Goal: Task Accomplishment & Management: Complete application form

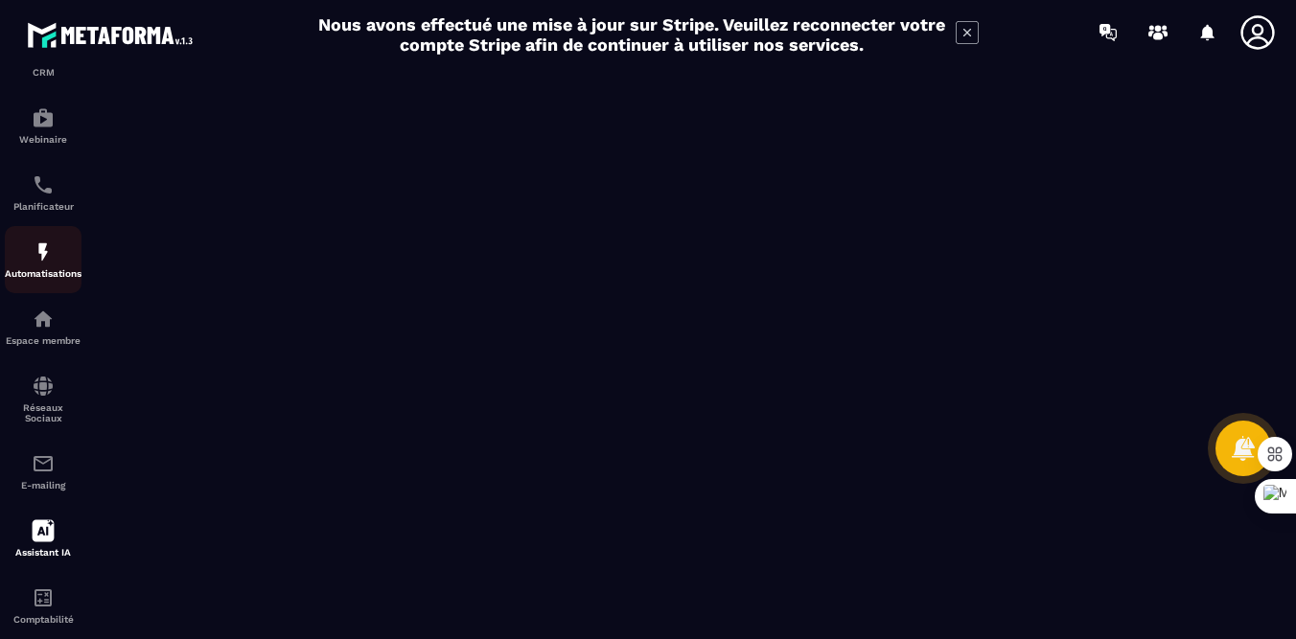
scroll to position [246, 0]
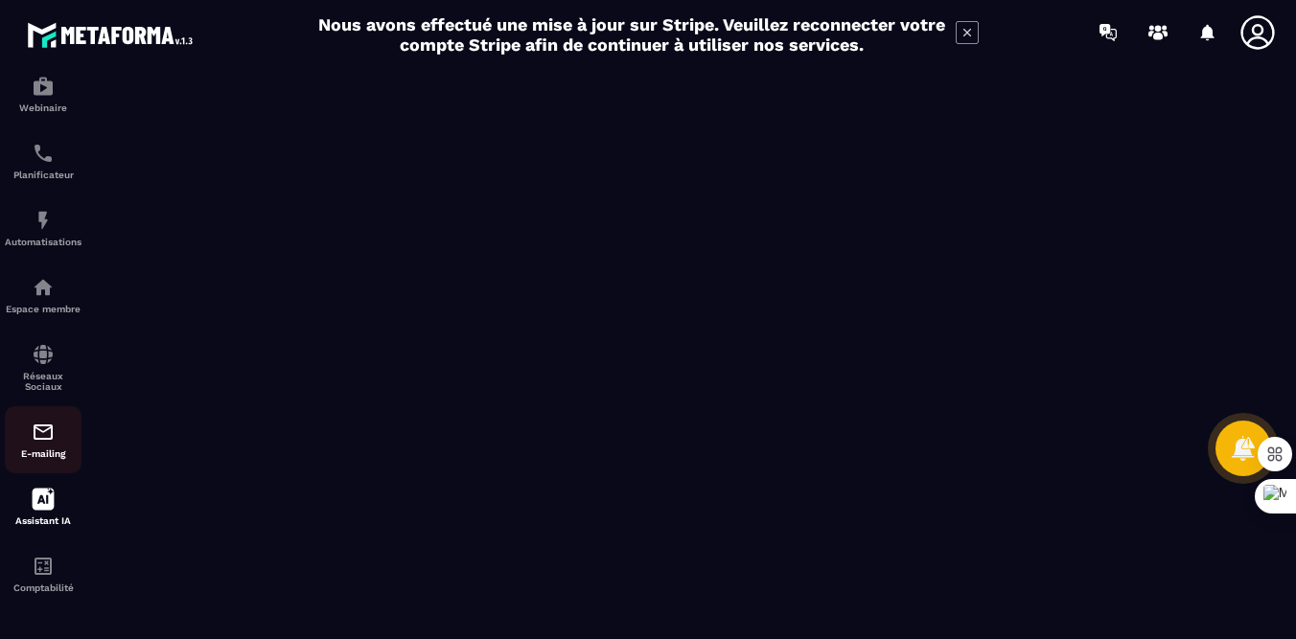
click at [54, 436] on img at bounding box center [43, 432] width 23 height 23
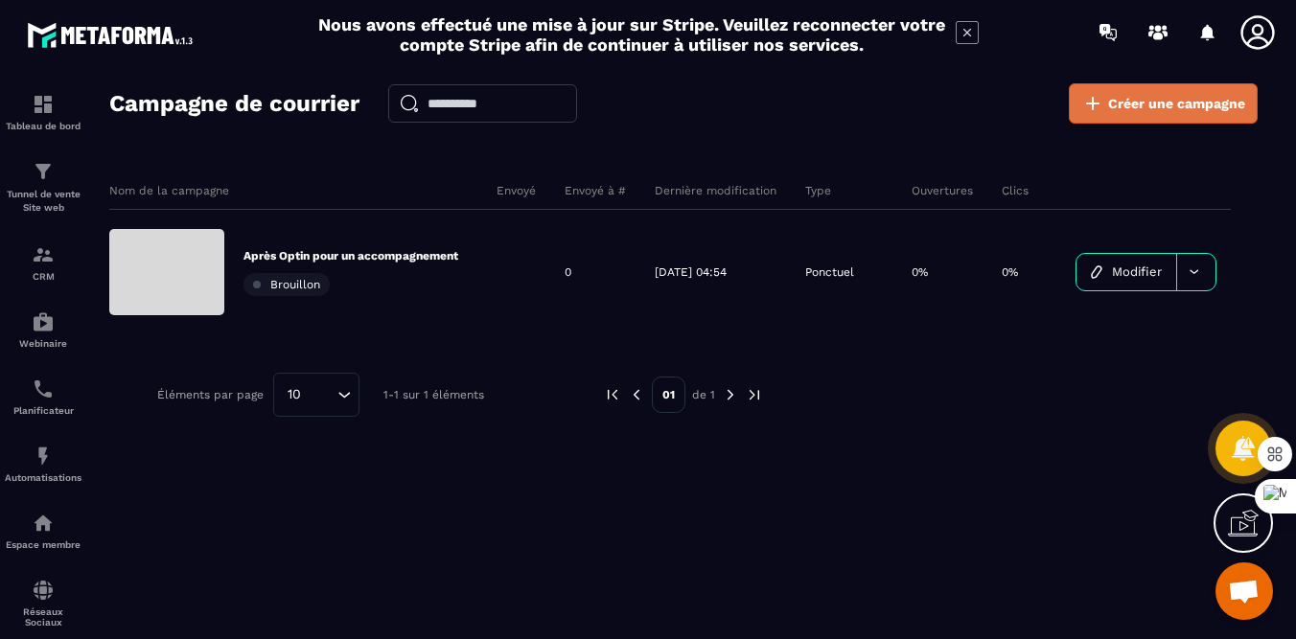
click at [1164, 105] on span "Créer une campagne" at bounding box center [1176, 103] width 137 height 19
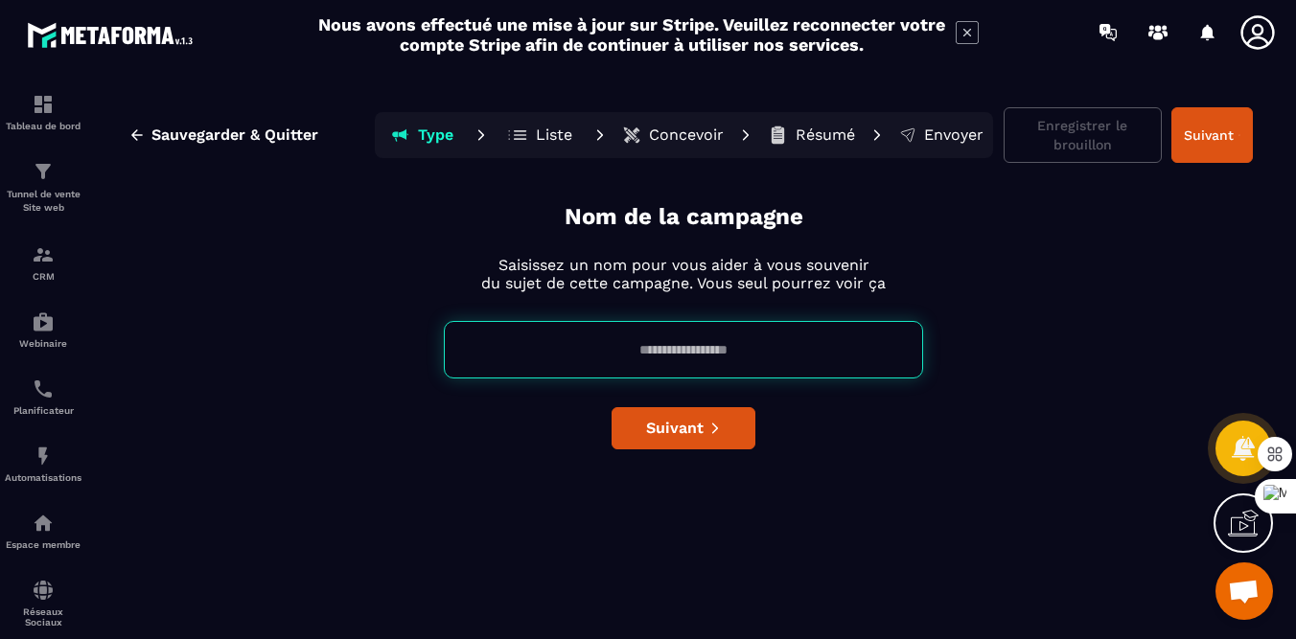
click at [767, 358] on input at bounding box center [683, 349] width 479 height 57
type input "*"
type input "**********"
click at [705, 441] on button "Suivant" at bounding box center [683, 428] width 144 height 42
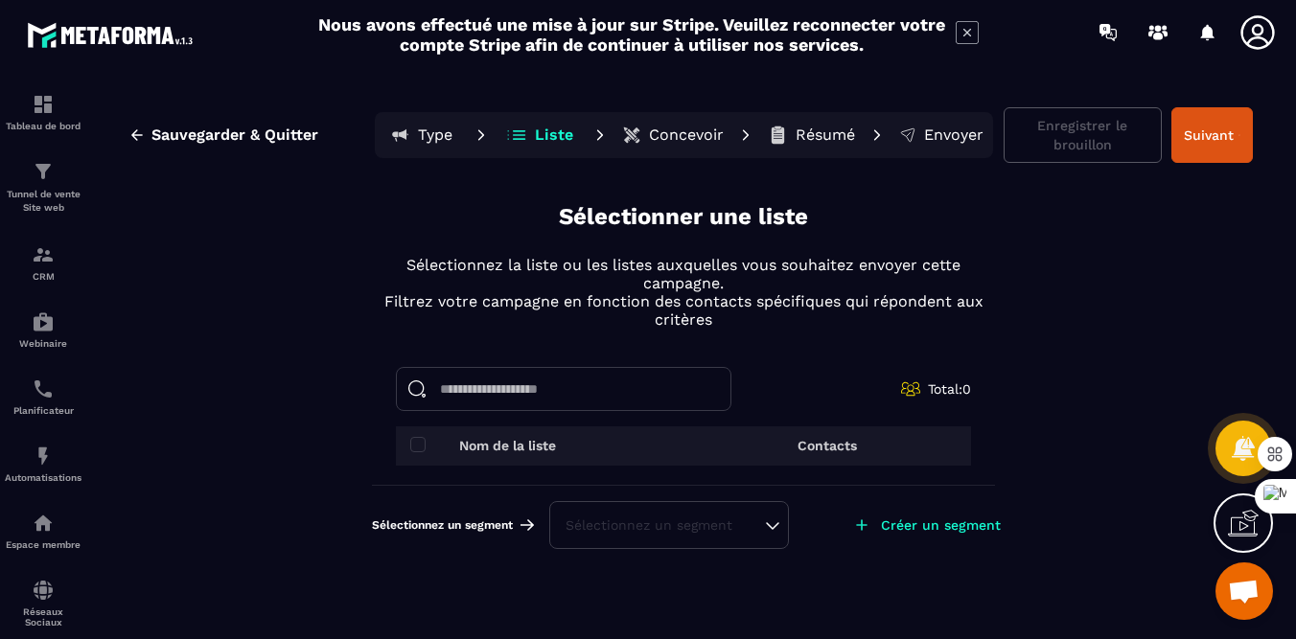
click at [584, 525] on div "Sélectionnez un segment" at bounding box center [668, 525] width 207 height 19
click at [517, 450] on p "Nom de la liste" at bounding box center [507, 445] width 97 height 15
click at [417, 443] on span at bounding box center [417, 444] width 15 height 15
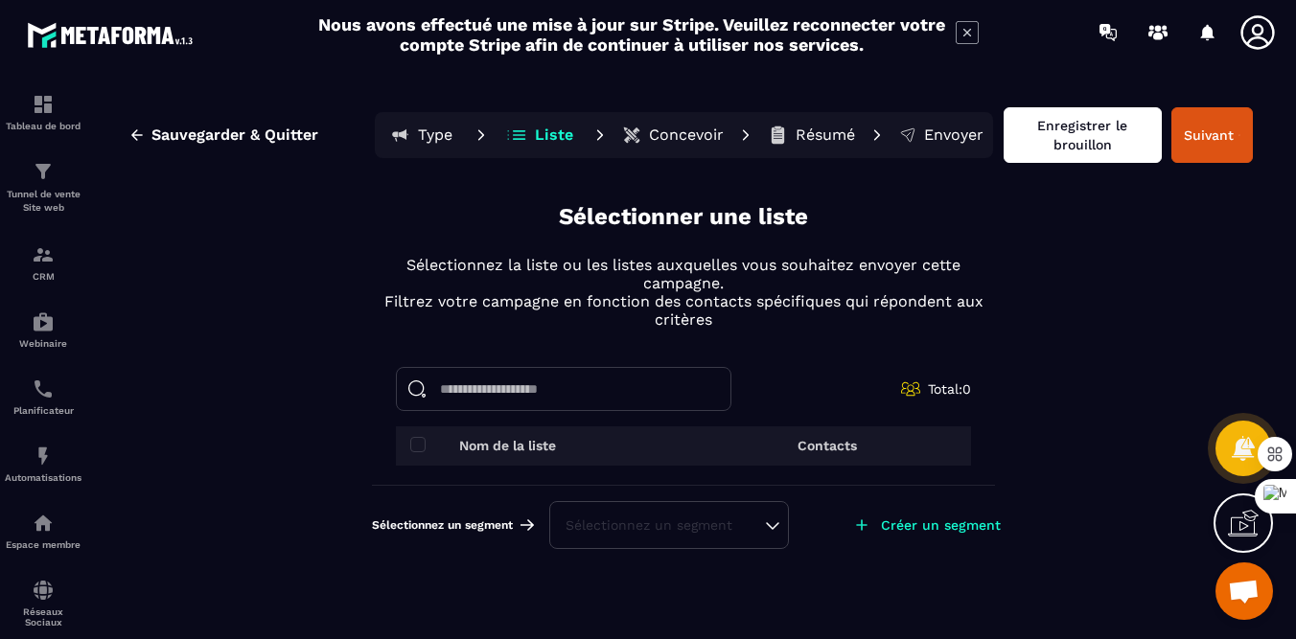
click at [1036, 154] on button "Enregistrer le brouillon" at bounding box center [1082, 135] width 158 height 56
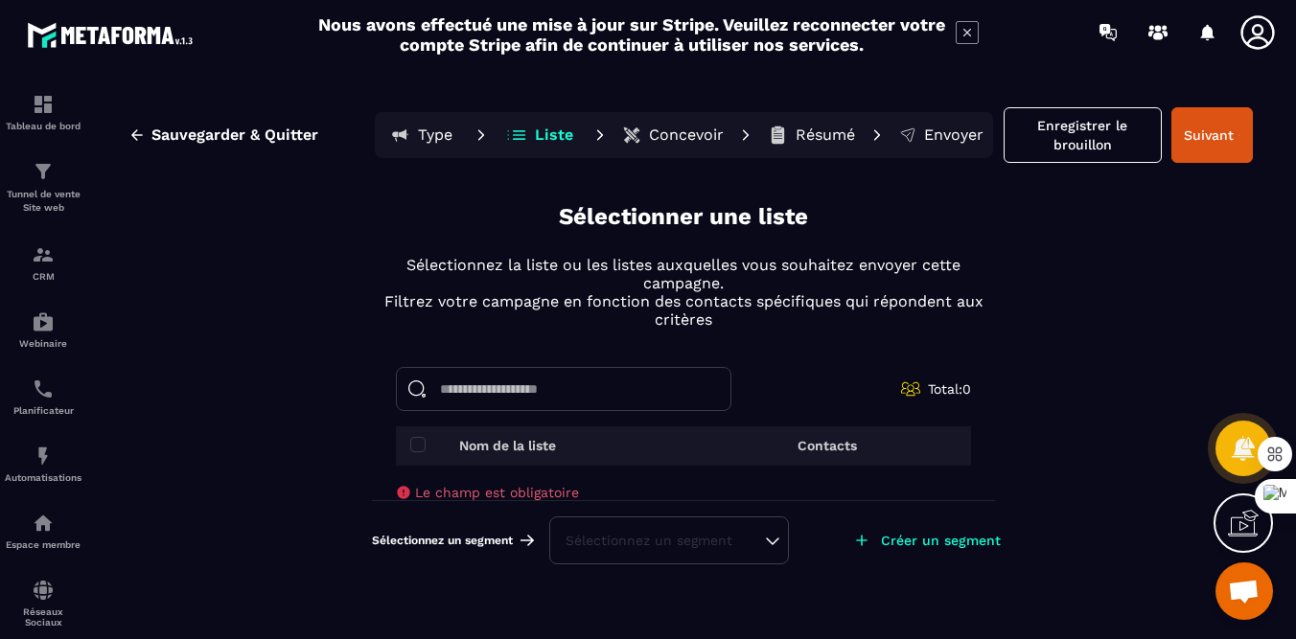
click at [570, 448] on div "Nom de la liste" at bounding box center [539, 445] width 259 height 15
click at [602, 550] on div "Sélectionnez un segment" at bounding box center [669, 541] width 240 height 48
click at [528, 394] on input at bounding box center [563, 389] width 335 height 44
click at [1217, 126] on button "Suivant" at bounding box center [1211, 135] width 81 height 56
click at [1207, 126] on button "Suivant" at bounding box center [1211, 135] width 81 height 56
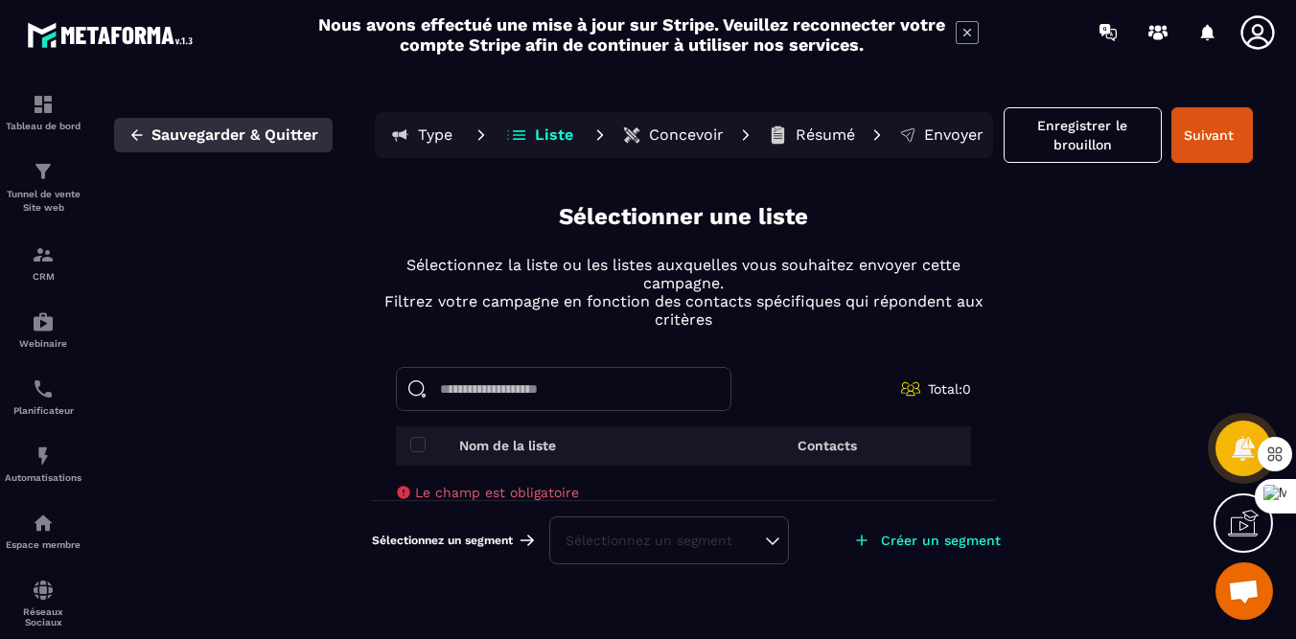
click at [138, 129] on icon "button" at bounding box center [136, 134] width 17 height 17
click at [136, 130] on icon "button" at bounding box center [136, 134] width 11 height 11
click at [225, 127] on span "Sauvegarder & Quitter" at bounding box center [234, 135] width 167 height 19
click at [438, 136] on p "Type" at bounding box center [435, 135] width 34 height 19
click at [689, 129] on p "Concevoir" at bounding box center [686, 135] width 75 height 19
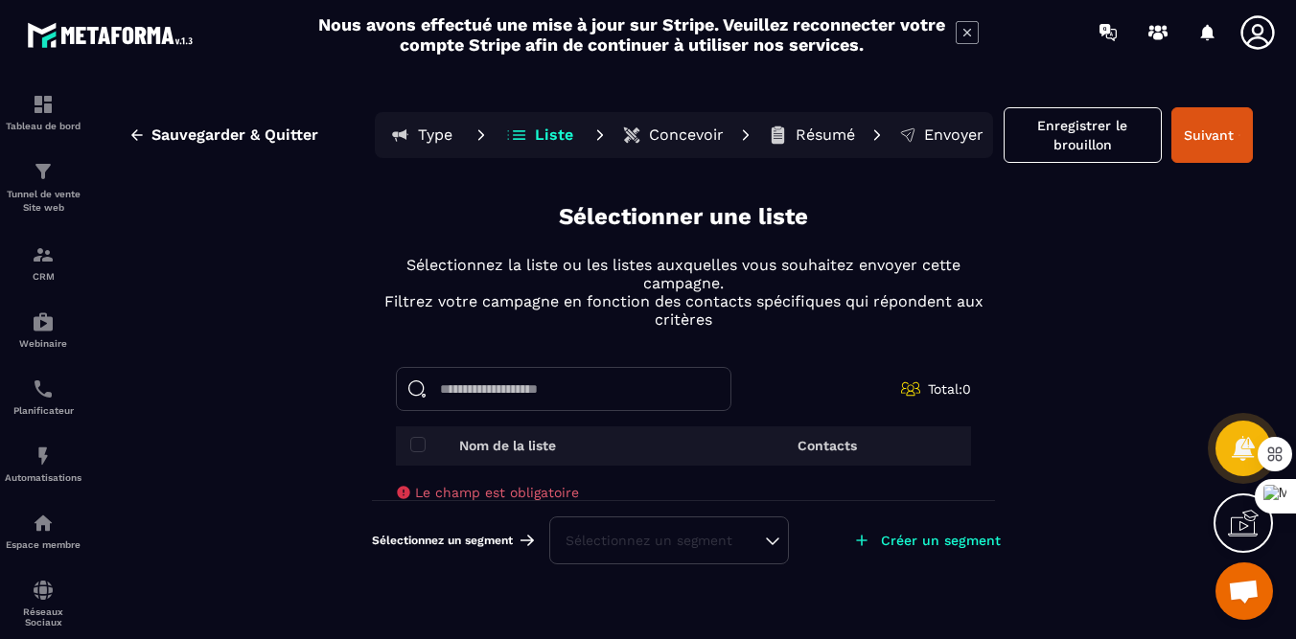
click at [834, 129] on p "Résumé" at bounding box center [824, 135] width 59 height 19
click at [952, 132] on p "Envoyer" at bounding box center [953, 135] width 59 height 19
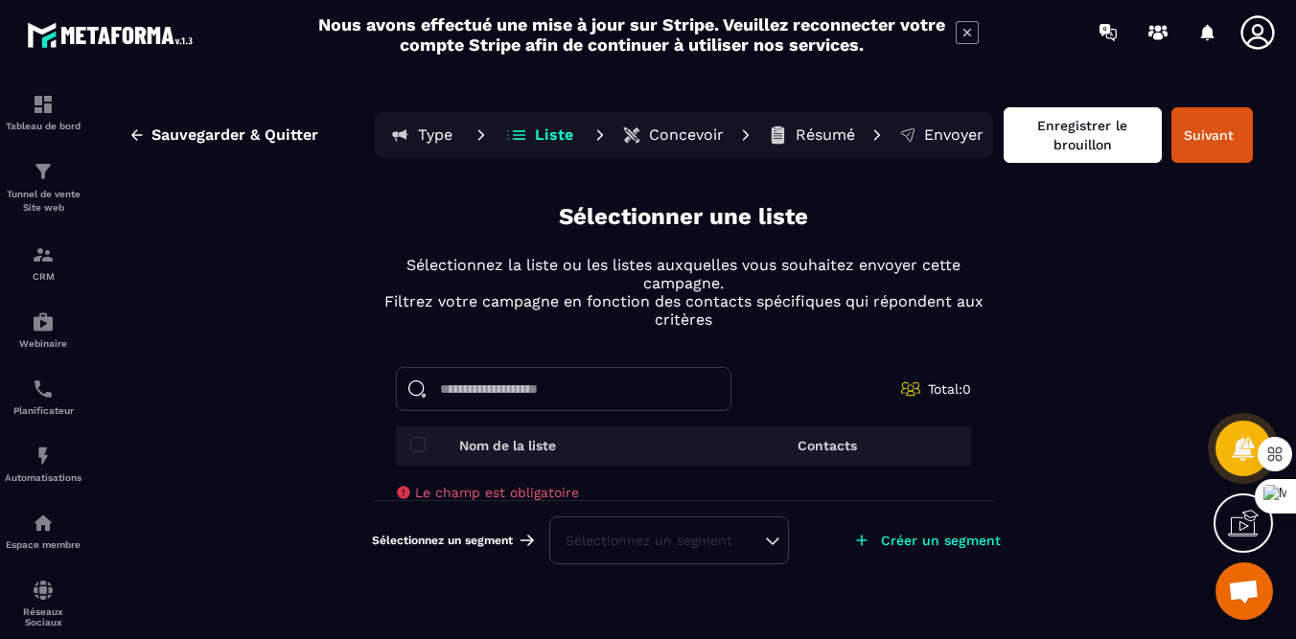
click at [1101, 149] on button "Enregistrer le brouillon" at bounding box center [1082, 135] width 158 height 56
click at [1084, 129] on button "Enregistrer le brouillon" at bounding box center [1082, 135] width 158 height 56
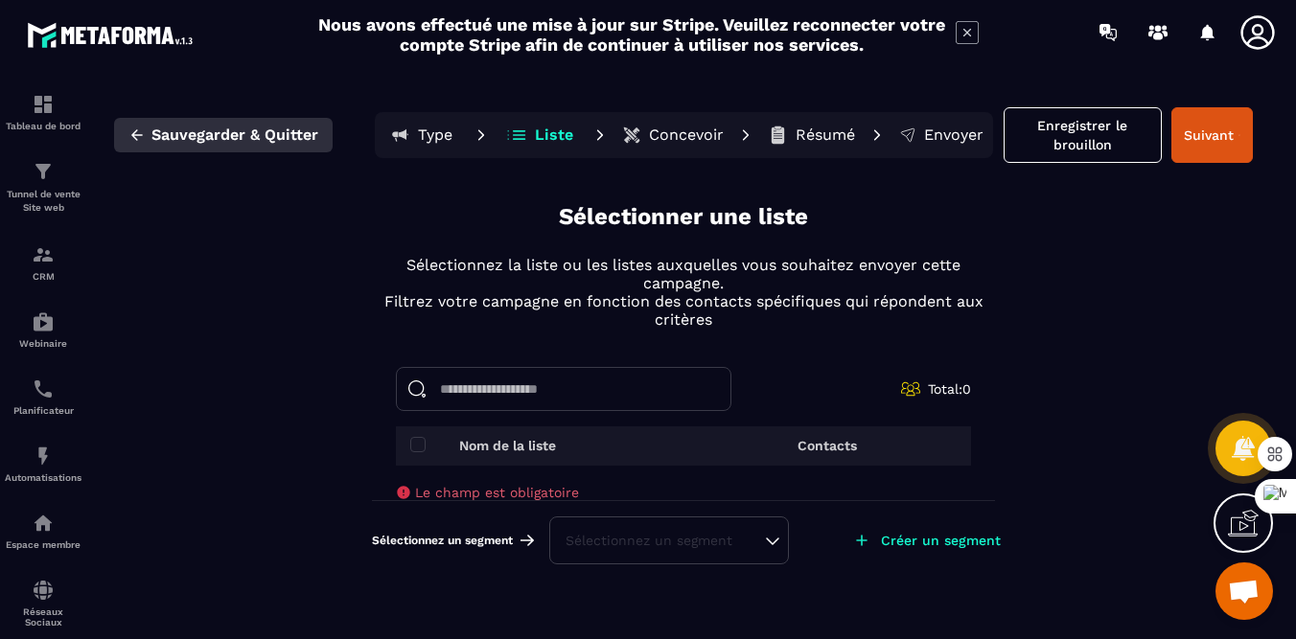
click at [207, 138] on span "Sauvegarder & Quitter" at bounding box center [234, 135] width 167 height 19
click at [137, 133] on icon "button" at bounding box center [136, 134] width 11 height 11
click at [184, 129] on span "Sauvegarder & Quitter" at bounding box center [234, 135] width 167 height 19
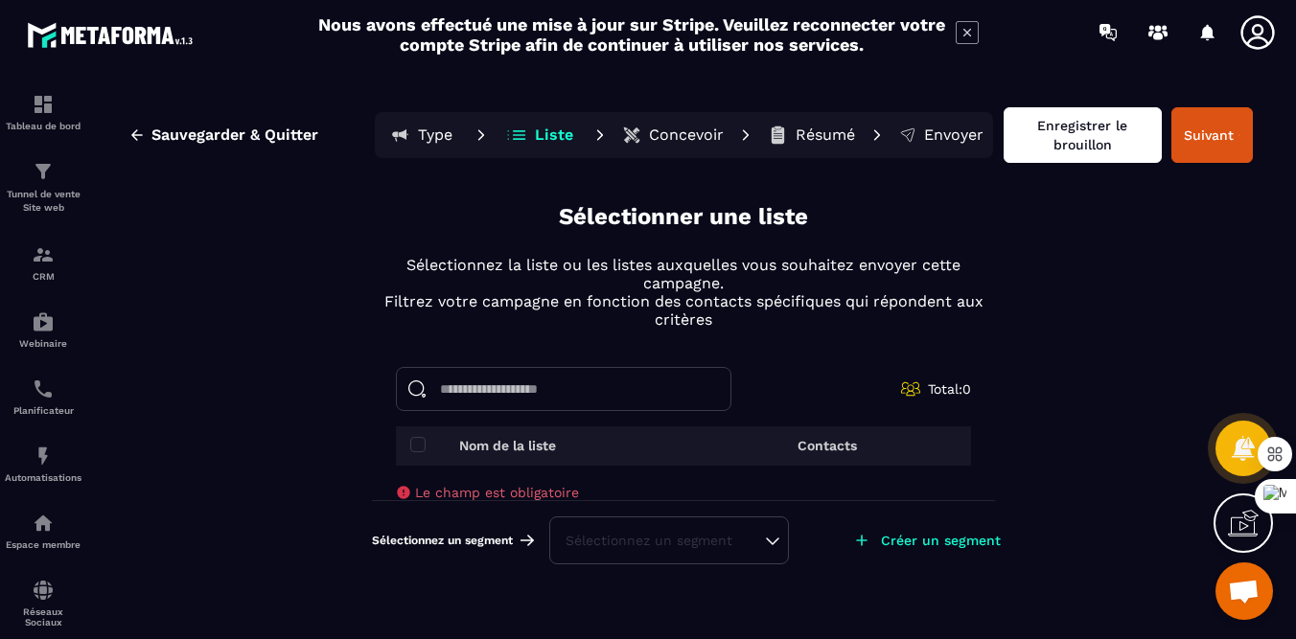
click at [1110, 129] on button "Enregistrer le brouillon" at bounding box center [1082, 135] width 158 height 56
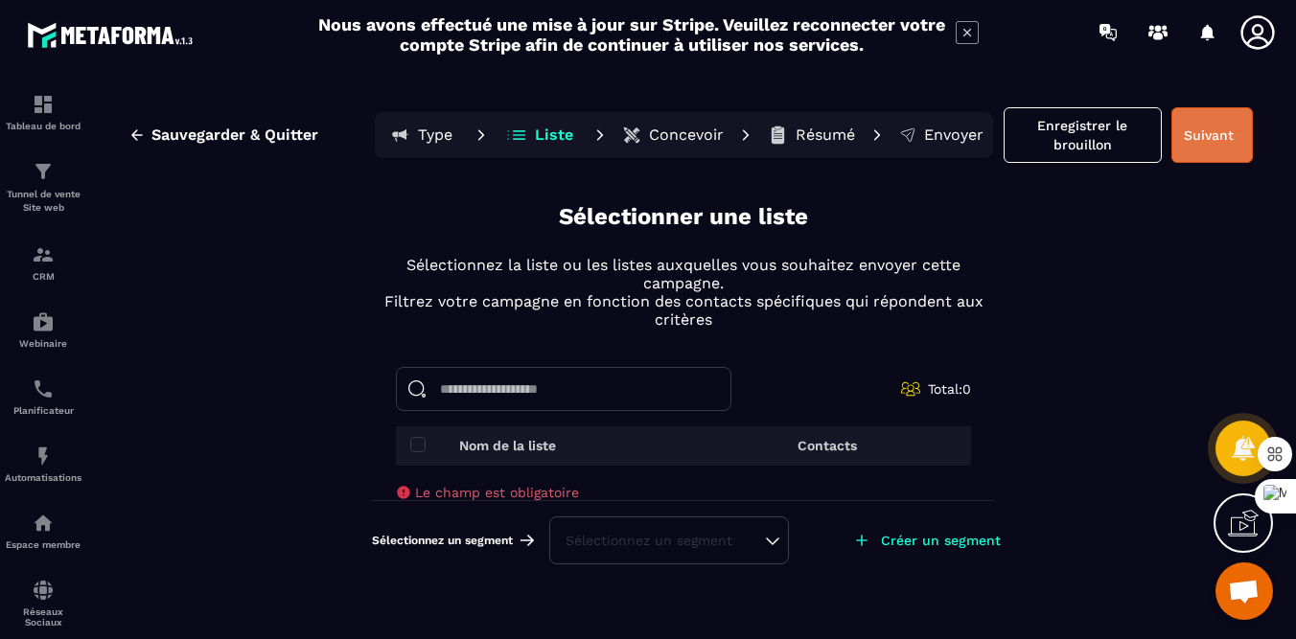
click at [1202, 143] on button "Suivant" at bounding box center [1211, 135] width 81 height 56
click at [582, 449] on div "Nom de la liste" at bounding box center [539, 445] width 259 height 15
click at [417, 444] on span at bounding box center [417, 444] width 15 height 15
click at [521, 400] on input at bounding box center [563, 389] width 335 height 44
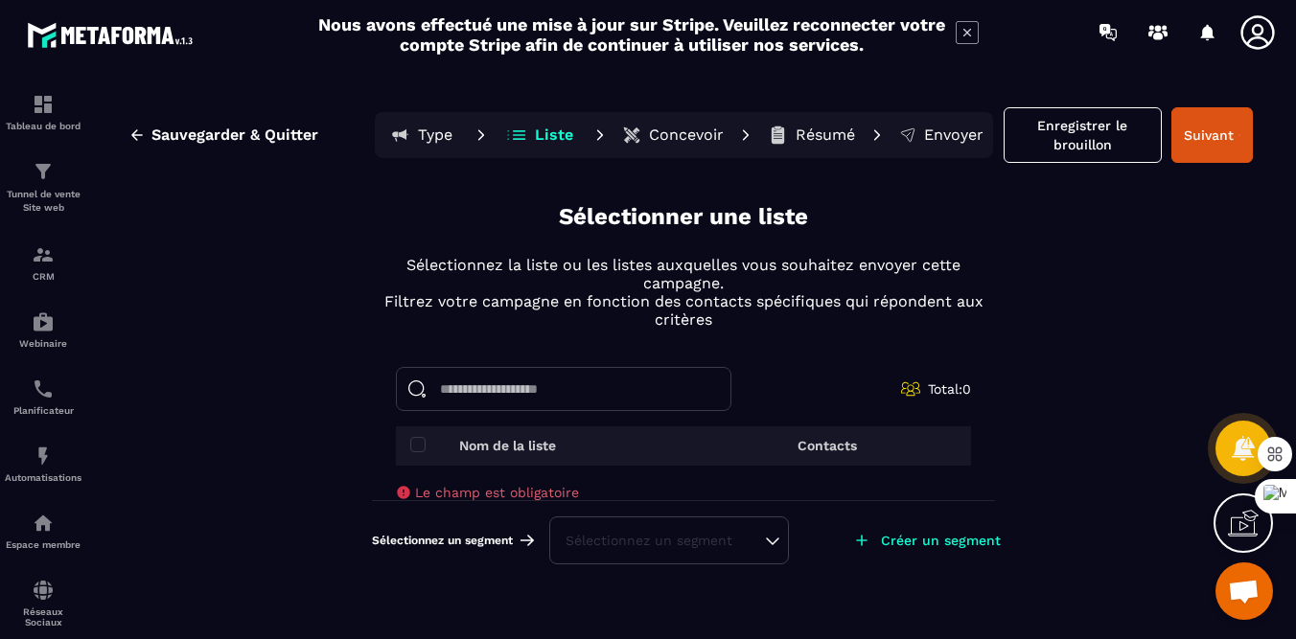
click at [679, 233] on div "Sélectionner une liste Sélectionnez la liste ou les listes auxquelles vous souh…" at bounding box center [683, 390] width 623 height 379
click at [431, 129] on p "Type" at bounding box center [435, 135] width 34 height 19
click at [242, 137] on span "Sauvegarder & Quitter" at bounding box center [234, 135] width 167 height 19
click at [35, 530] on img at bounding box center [43, 523] width 23 height 23
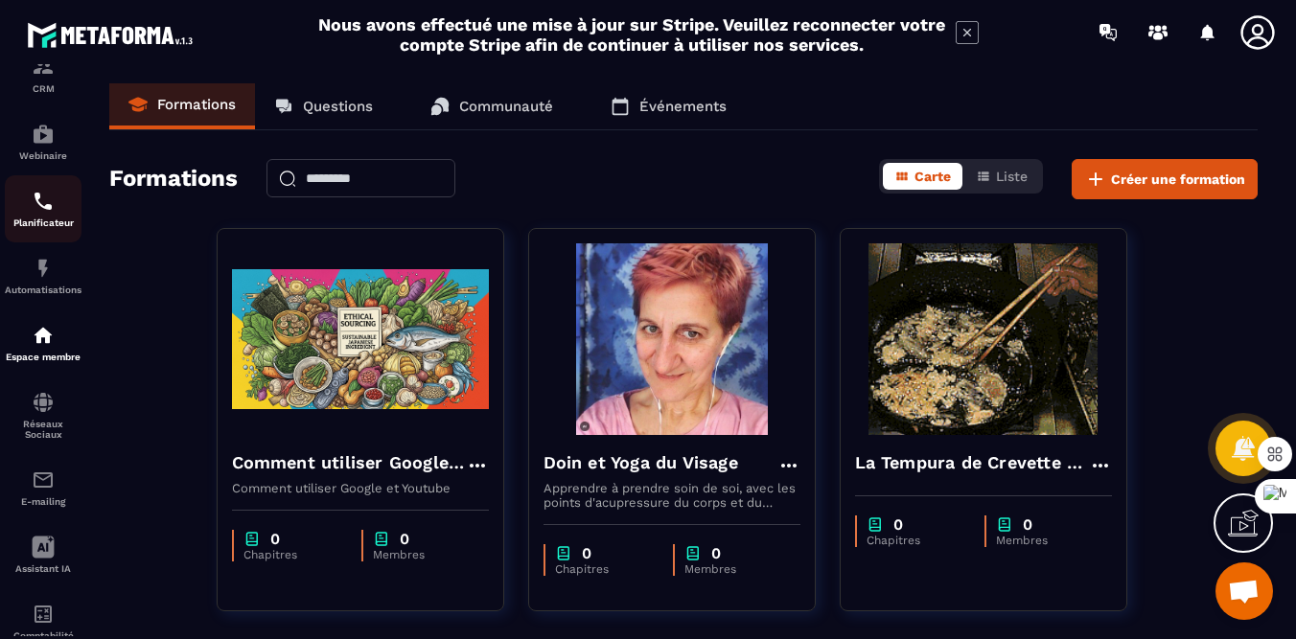
scroll to position [246, 0]
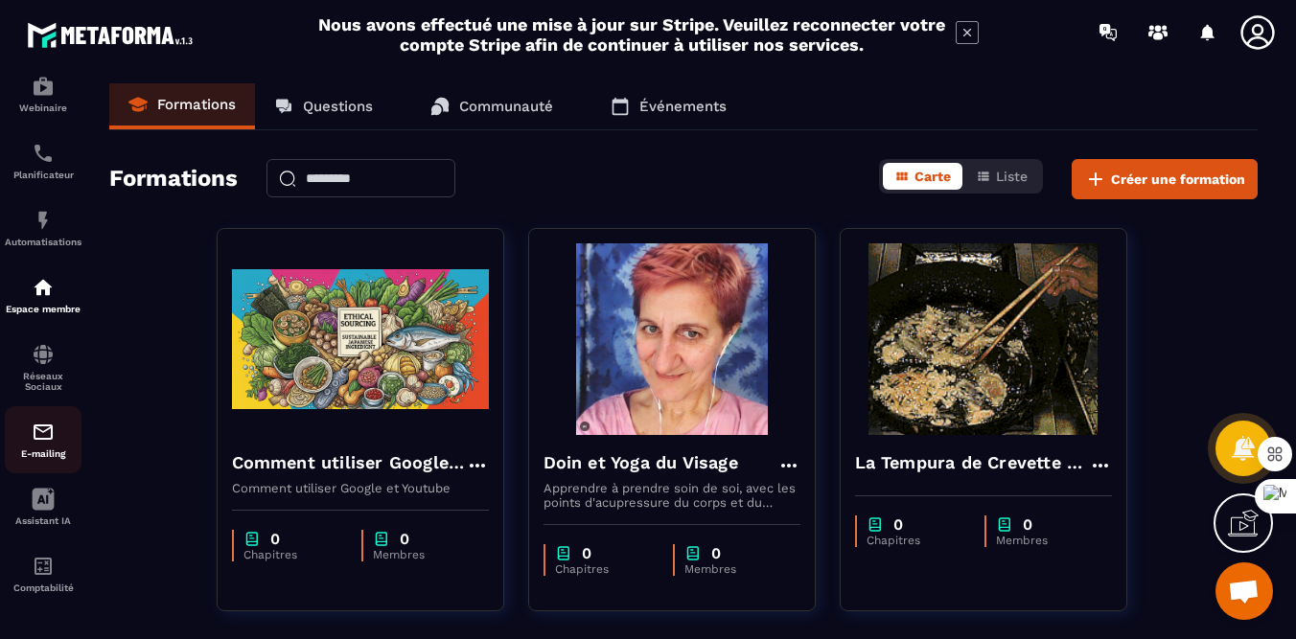
click at [48, 424] on img at bounding box center [43, 432] width 23 height 23
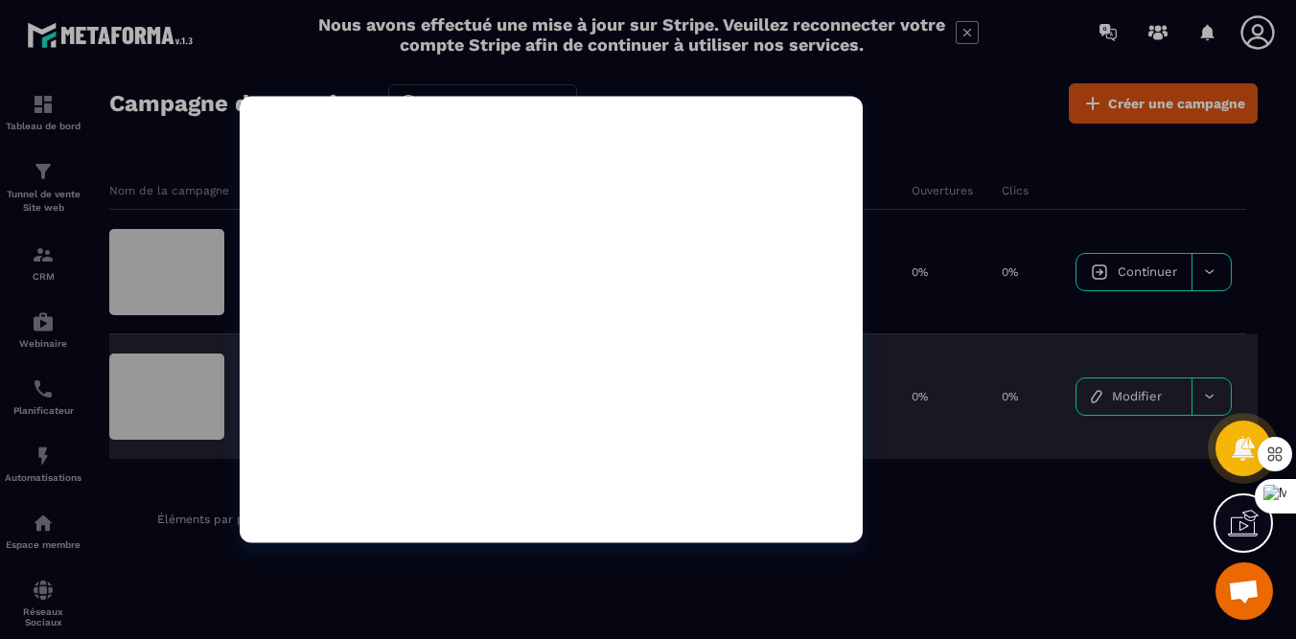
click at [602, 296] on div at bounding box center [551, 320] width 623 height 448
